Goal: Contribute content: Add original content to the website for others to see

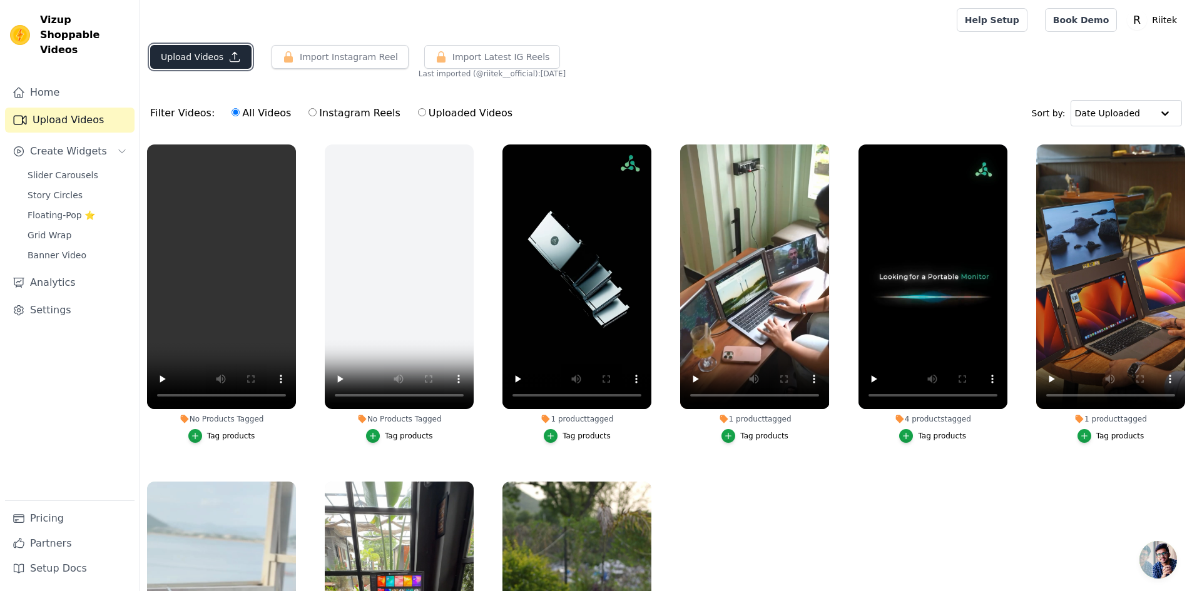
click at [212, 58] on button "Upload Videos" at bounding box center [200, 57] width 101 height 24
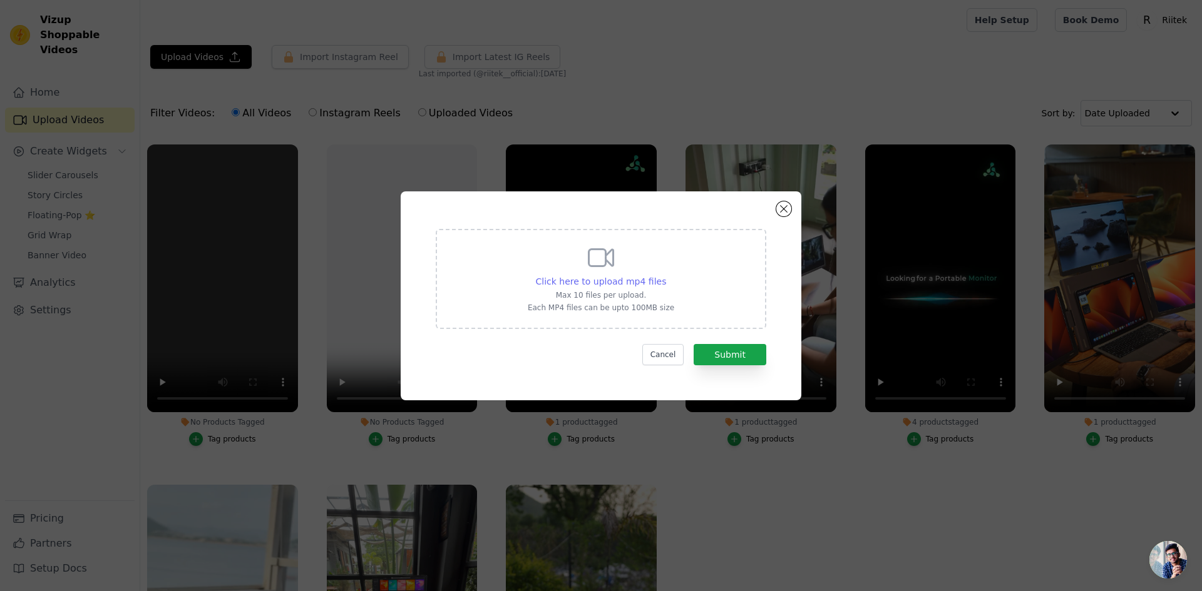
click at [612, 280] on span "Click here to upload mp4 files" at bounding box center [601, 282] width 131 height 10
click at [665, 275] on input "Click here to upload mp4 files Max 10 files per upload. Each MP4 files can be u…" at bounding box center [665, 275] width 1 height 1
type input "C:\fakepath\Riitek A6 (1).mp4"
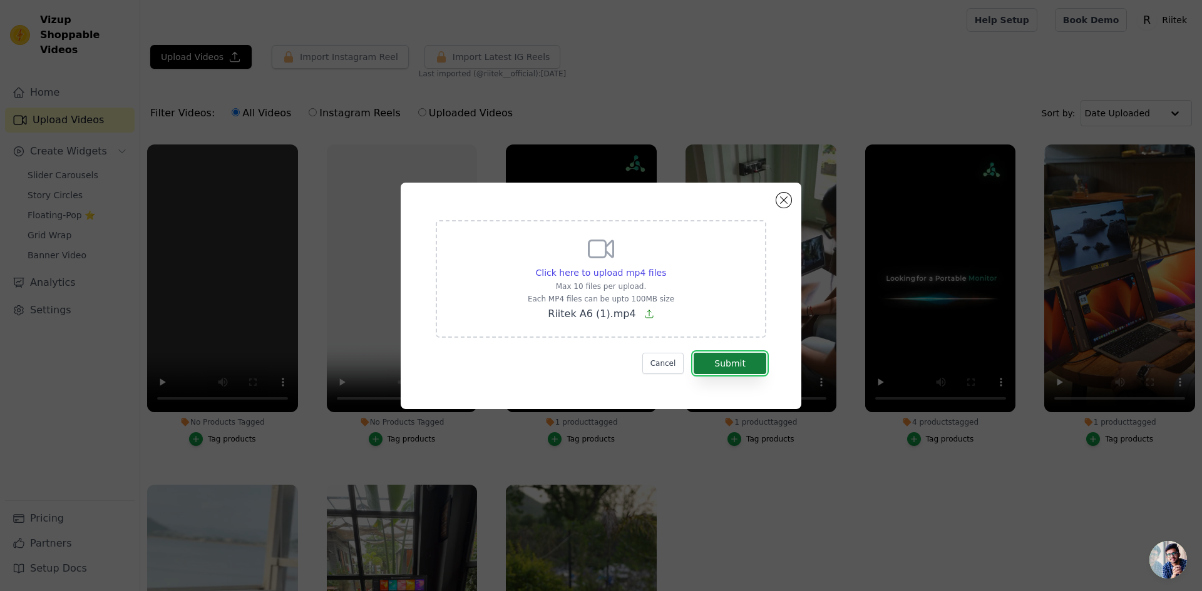
click at [749, 359] on button "Submit" at bounding box center [729, 363] width 73 height 21
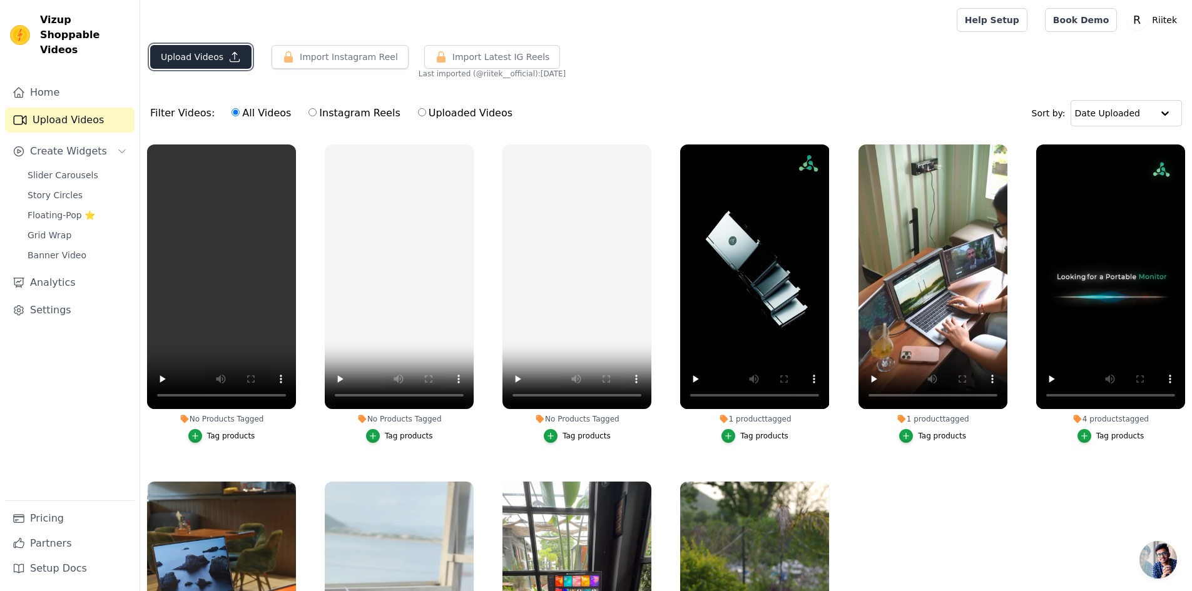
click at [212, 58] on button "Upload Videos" at bounding box center [200, 57] width 101 height 24
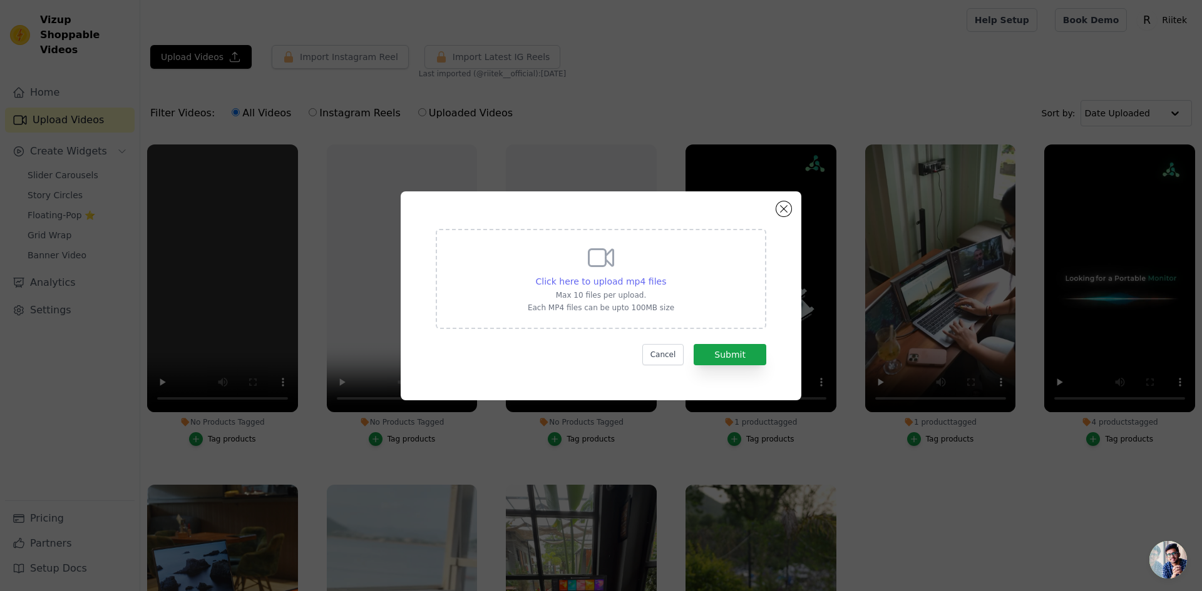
click at [630, 279] on span "Click here to upload mp4 files" at bounding box center [601, 282] width 131 height 10
click at [665, 275] on input "Click here to upload mp4 files Max 10 files per upload. Each MP4 files can be u…" at bounding box center [665, 275] width 1 height 1
type input "C:\fakepath\Riitek A5 (1).mp4"
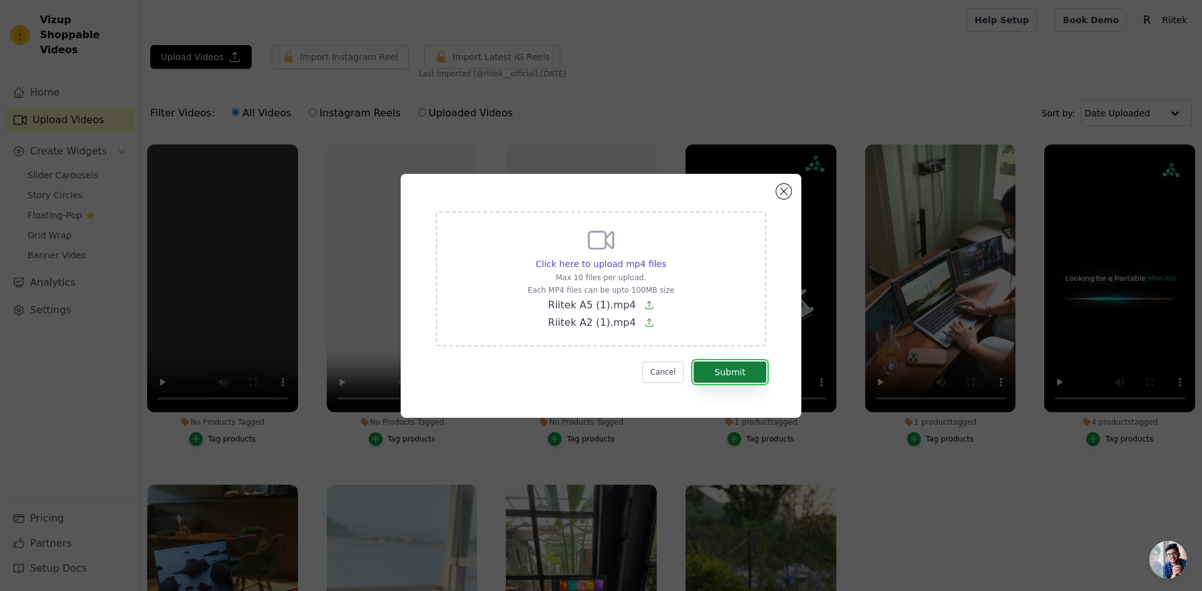
click at [747, 374] on button "Submit" at bounding box center [729, 372] width 73 height 21
